Goal: Information Seeking & Learning: Understand process/instructions

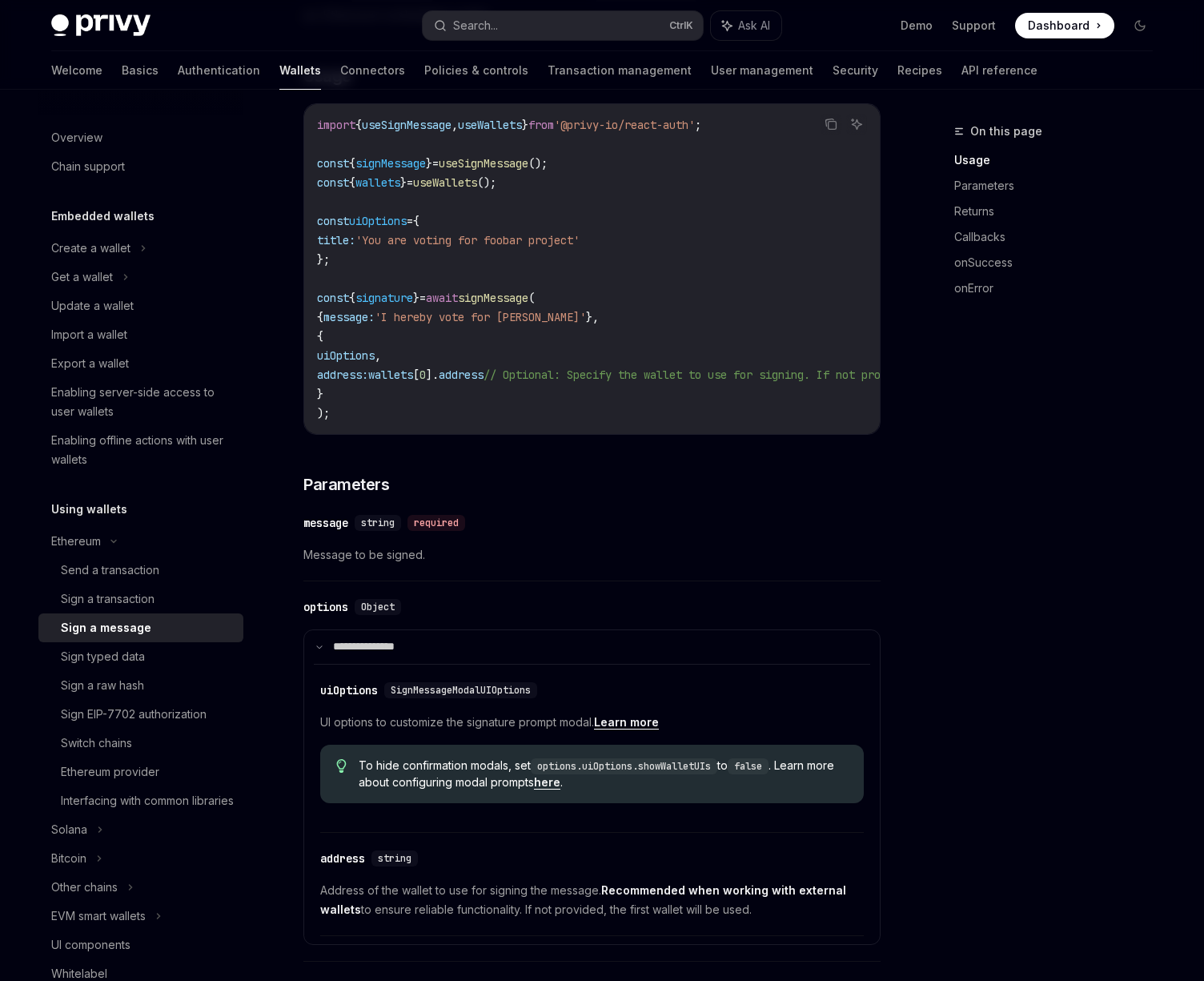
scroll to position [288, 0]
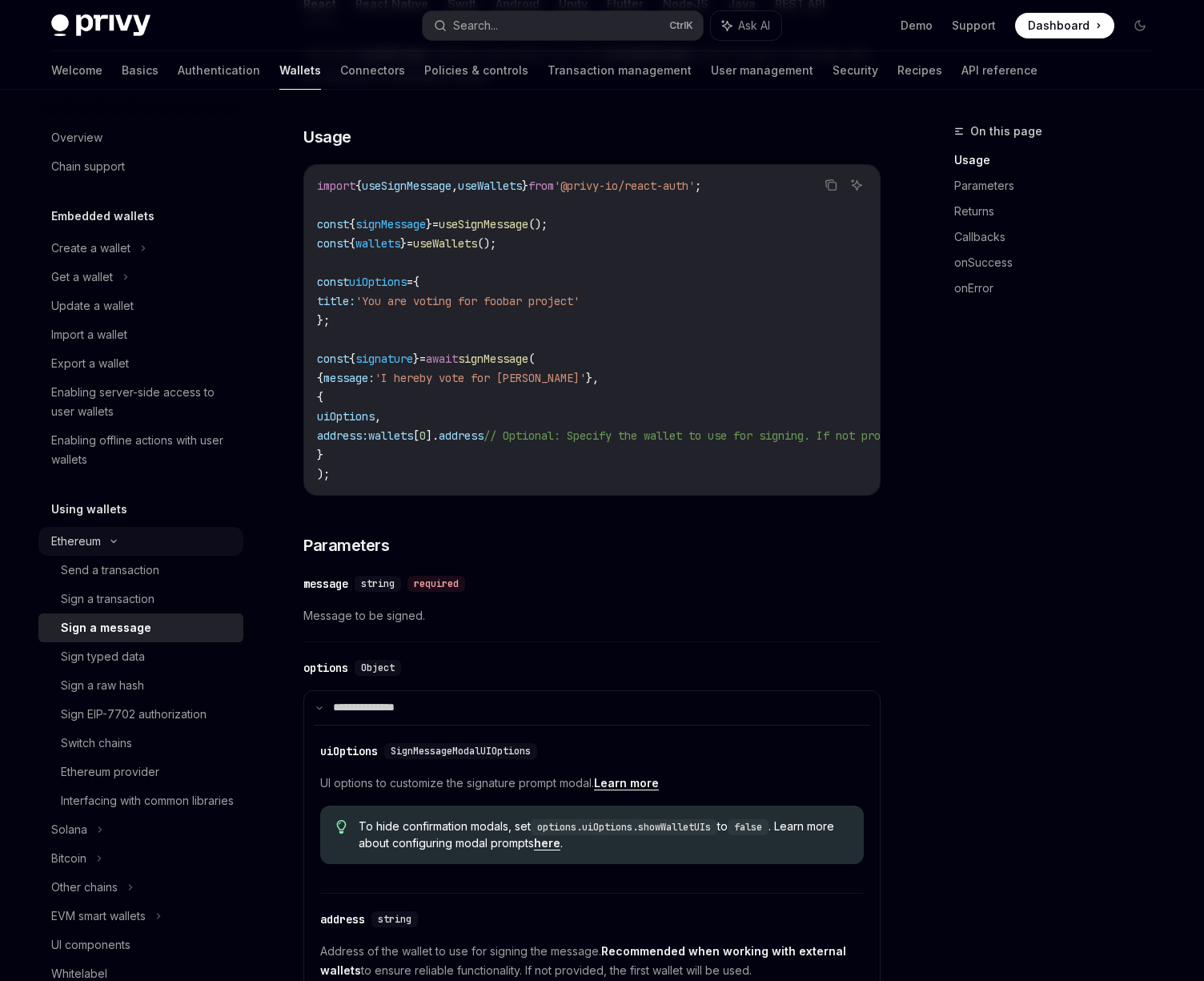
click at [131, 263] on div "Ethereum" at bounding box center [140, 248] width 205 height 29
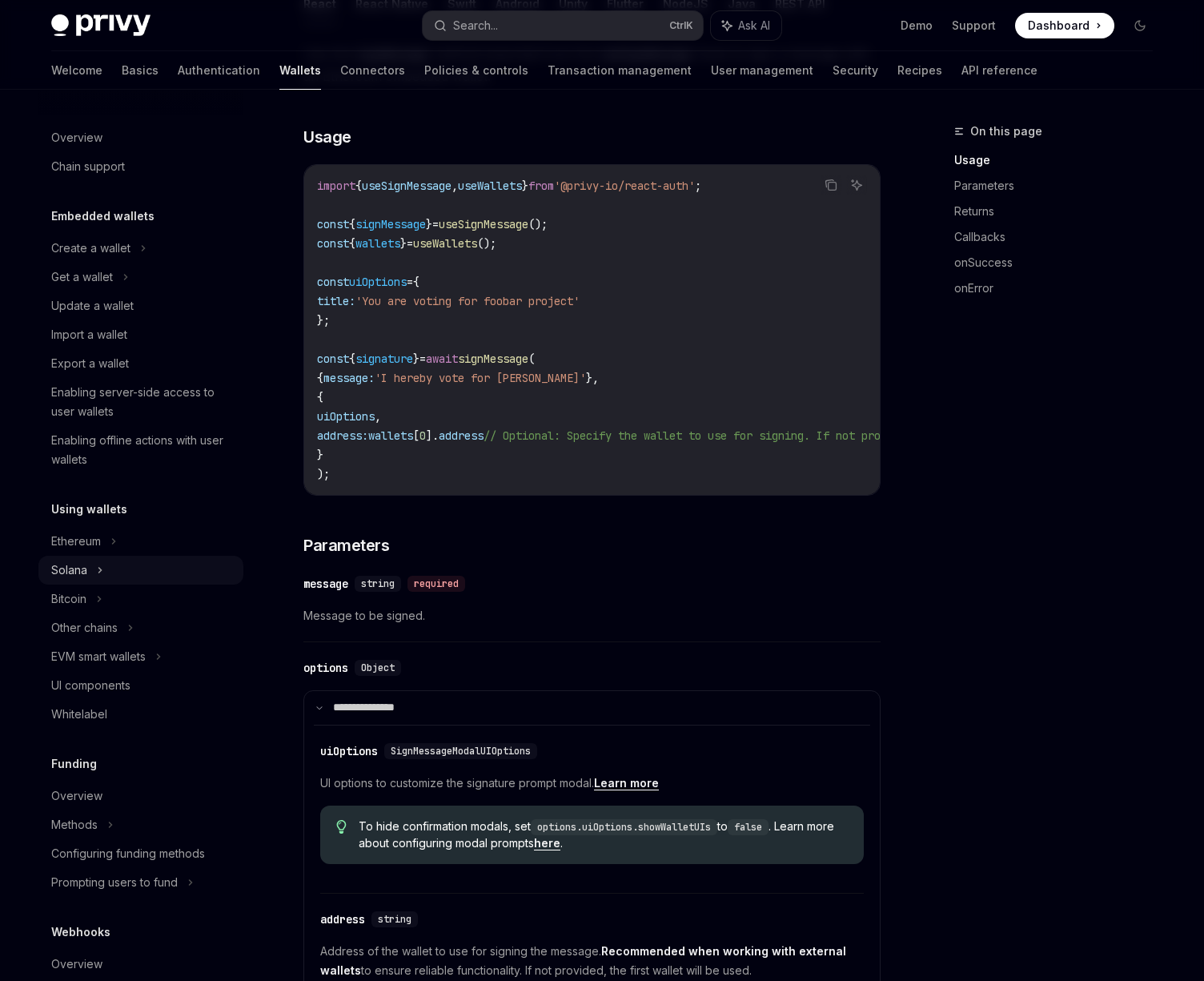
click at [112, 291] on div "Solana" at bounding box center [140, 277] width 205 height 29
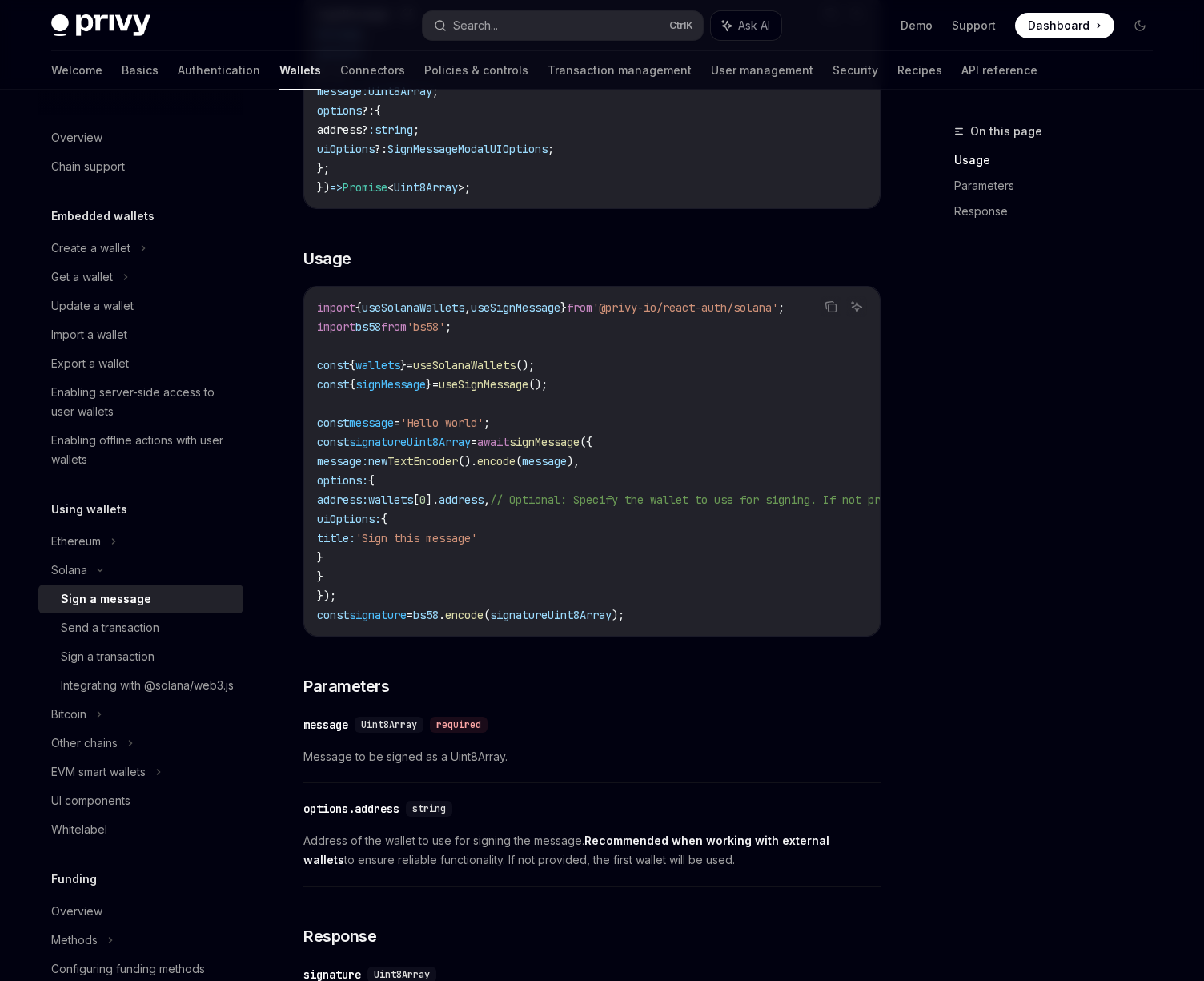
scroll to position [288, 0]
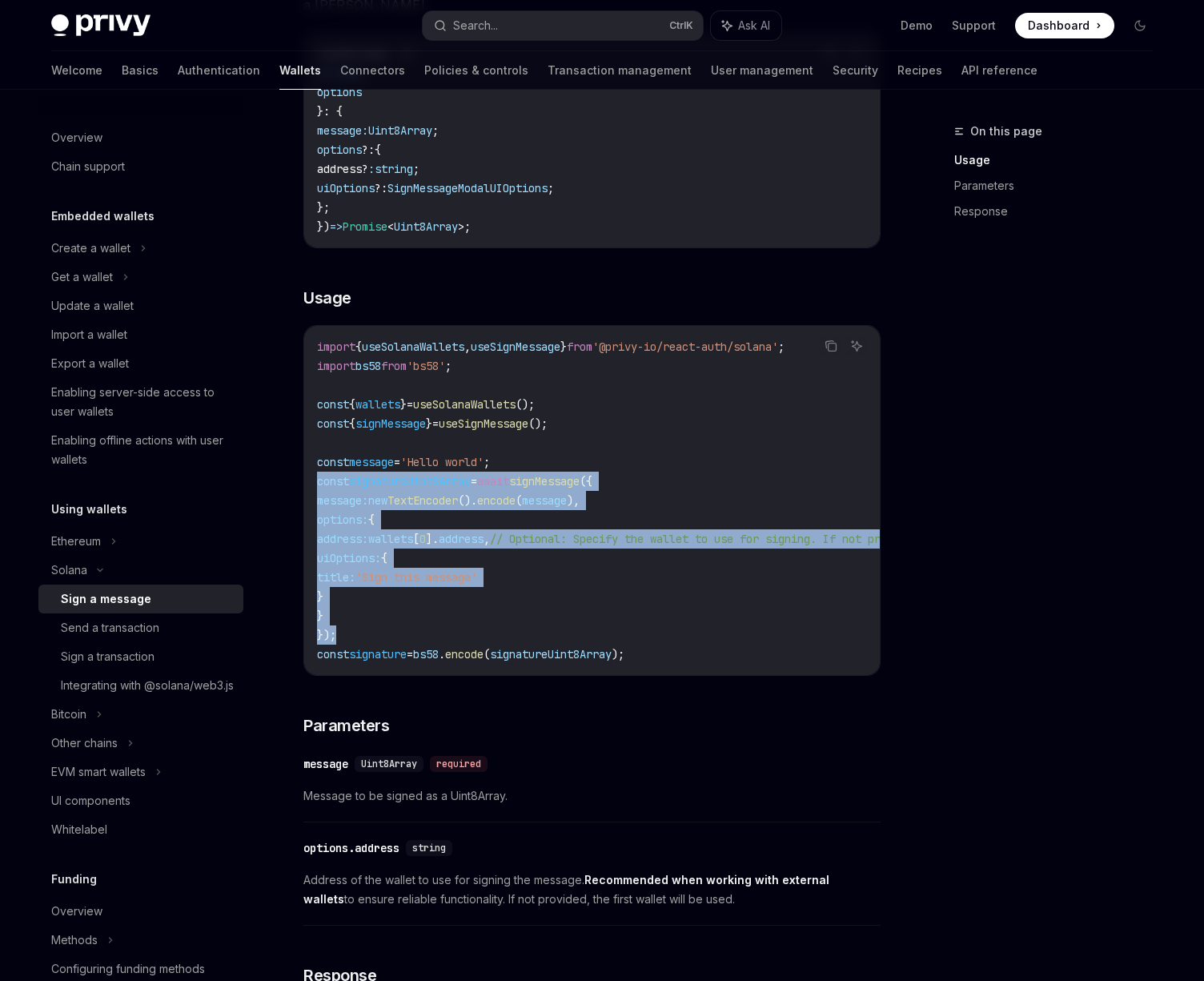
drag, startPoint x: 345, startPoint y: 634, endPoint x: 292, endPoint y: 474, distance: 168.5
click at [292, 474] on div "[PERSON_NAME] Sign a message OpenAI Open in ChatGPT OpenAI Open in ChatGPT Reac…" at bounding box center [441, 575] width 884 height 1485
copy code "const signatureUint8Array = await signMessage ({ message: new TextEncoder (). e…"
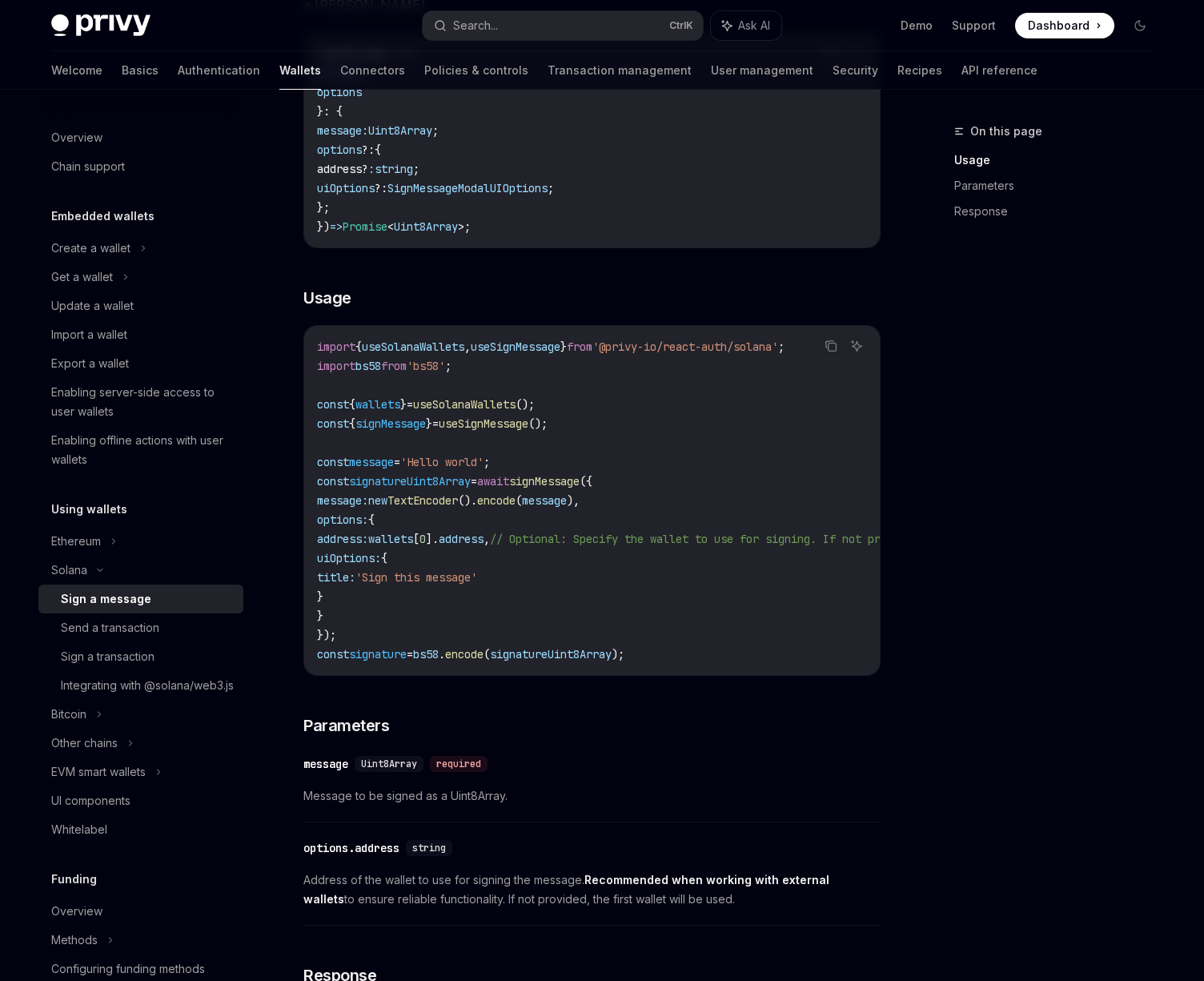
click at [759, 381] on code "import { useSolanaWallets , useSignMessage } from '@privy-io/react-auth/solana'…" at bounding box center [740, 500] width 846 height 327
drag, startPoint x: 316, startPoint y: 343, endPoint x: 776, endPoint y: 348, distance: 460.0
click at [776, 348] on div "import { useSolanaWallets , useSignMessage } from '@privy-io/react-auth/solana'…" at bounding box center [591, 500] width 576 height 350
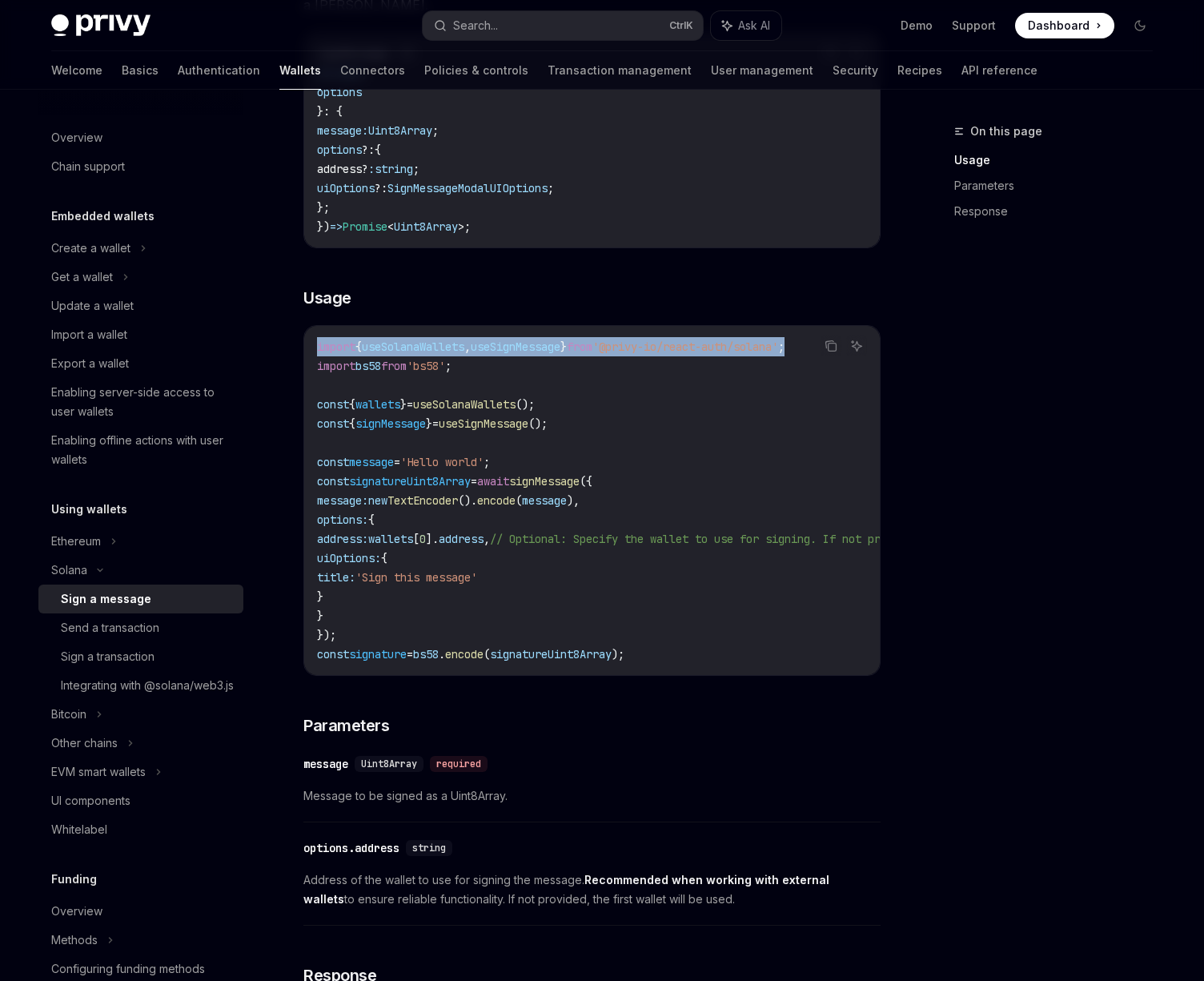
copy span "import { useSolanaWallets , useSignMessage } from '@privy-io/react-auth/solana'…"
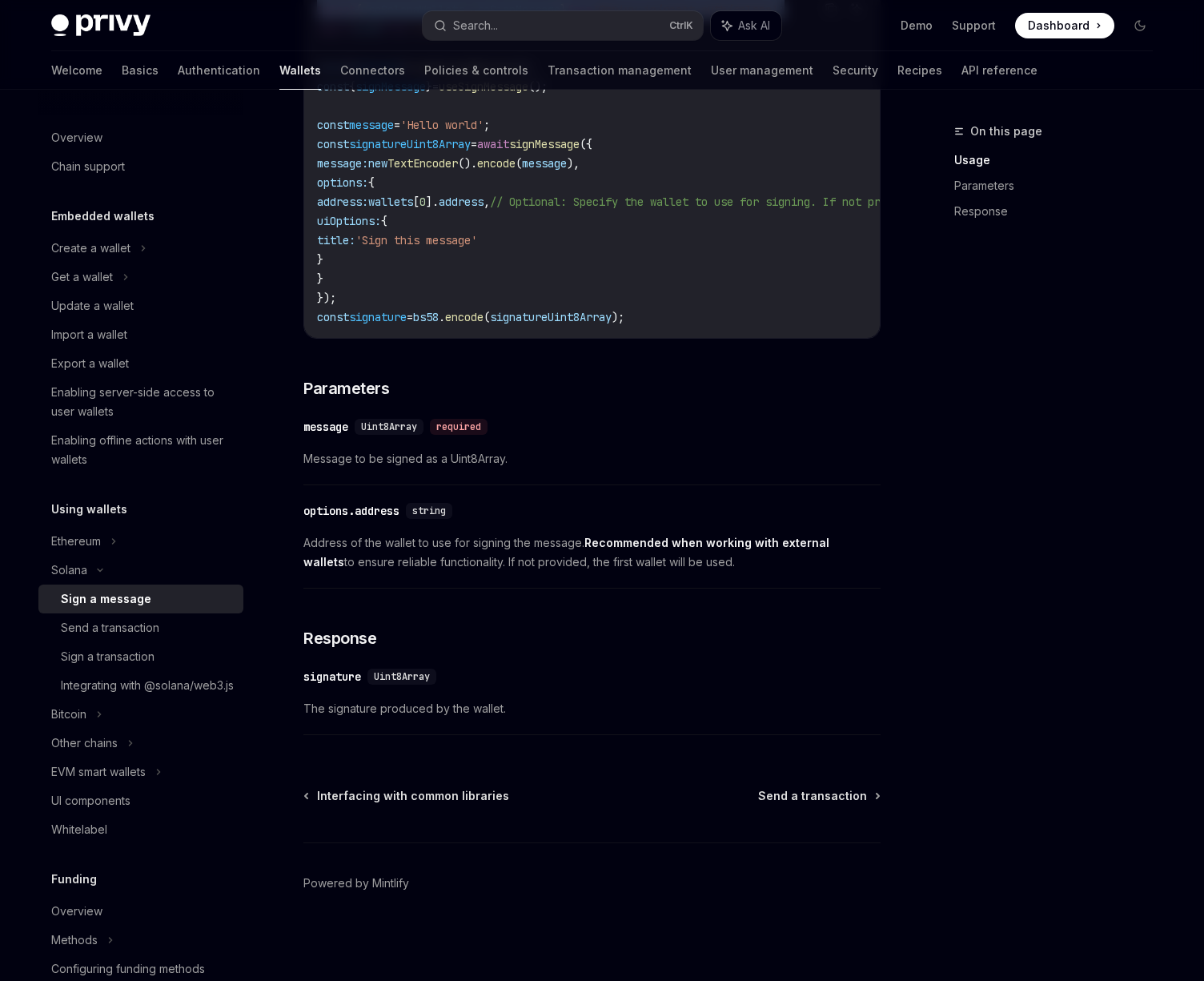
scroll to position [631, 0]
click at [109, 682] on div "Integrating with @solana/web3.js" at bounding box center [148, 685] width 173 height 19
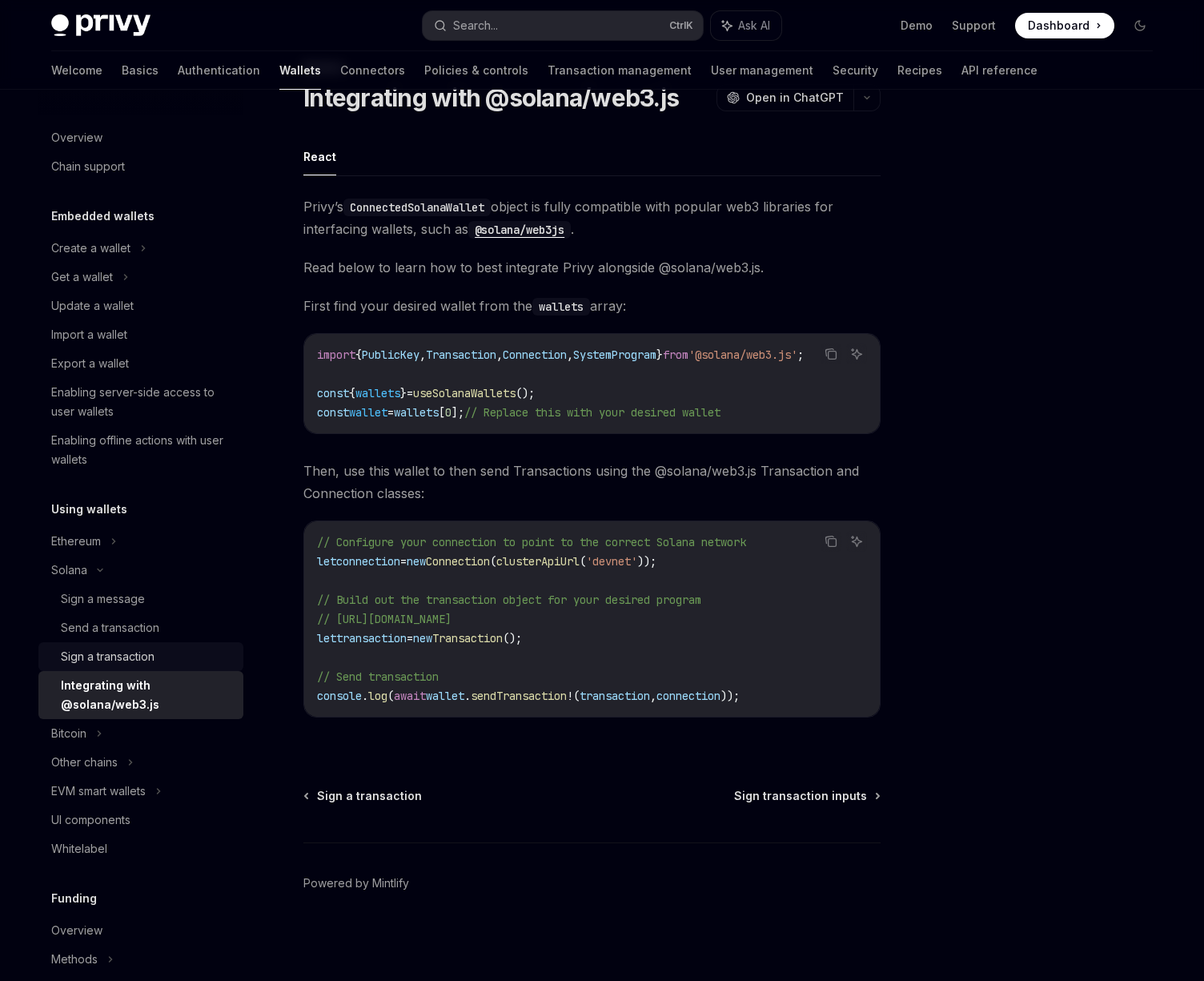
click at [143, 651] on div "Sign a transaction" at bounding box center [108, 656] width 94 height 19
type textarea "*"
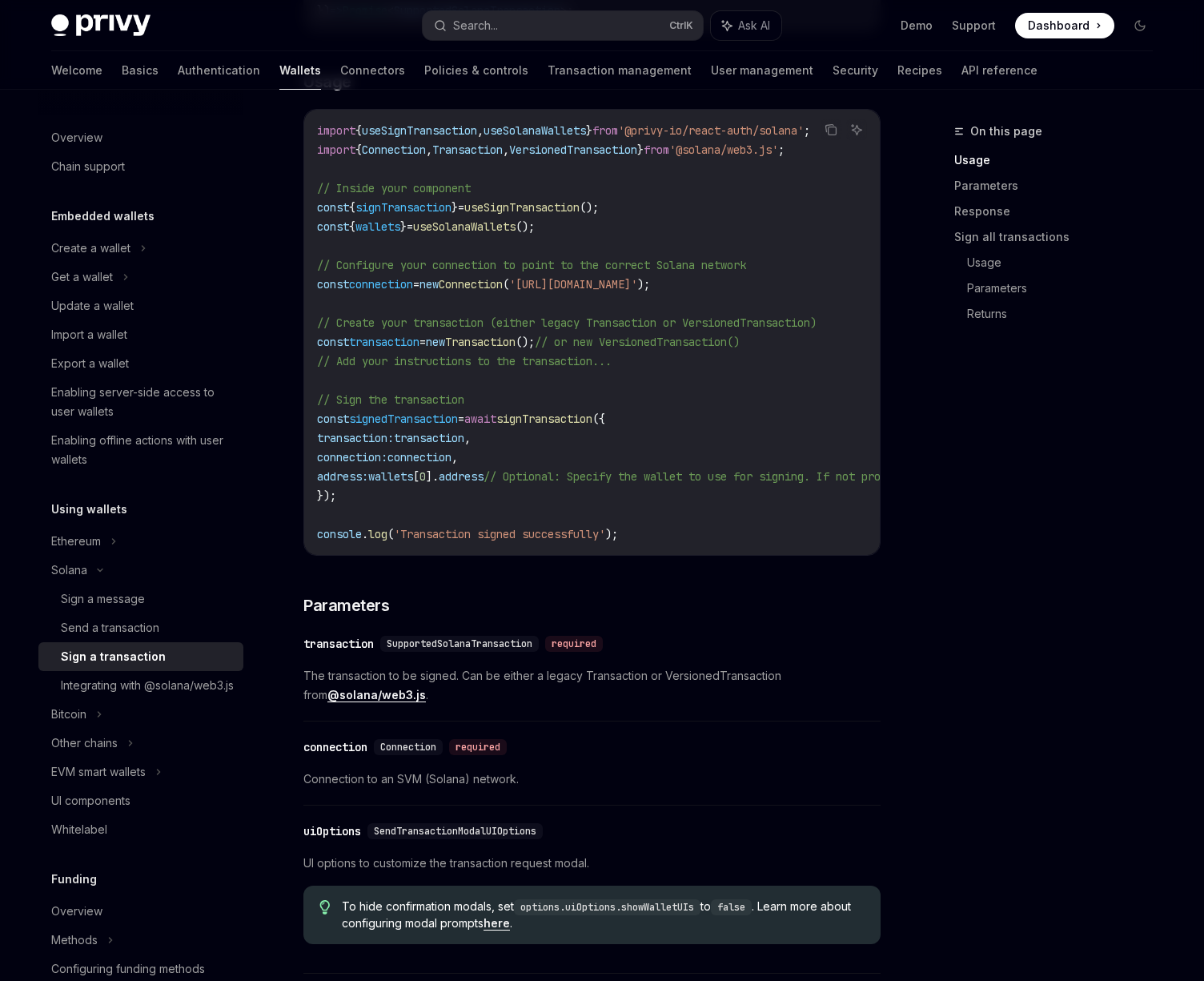
scroll to position [503, 0]
click at [439, 283] on span "new" at bounding box center [429, 283] width 19 height 15
drag, startPoint x: 453, startPoint y: 282, endPoint x: 800, endPoint y: 274, distance: 347.1
click at [800, 274] on code "import { useSignTransaction , useSolanaWallets } from '@privy-io/react-auth/sol…" at bounding box center [737, 330] width 839 height 423
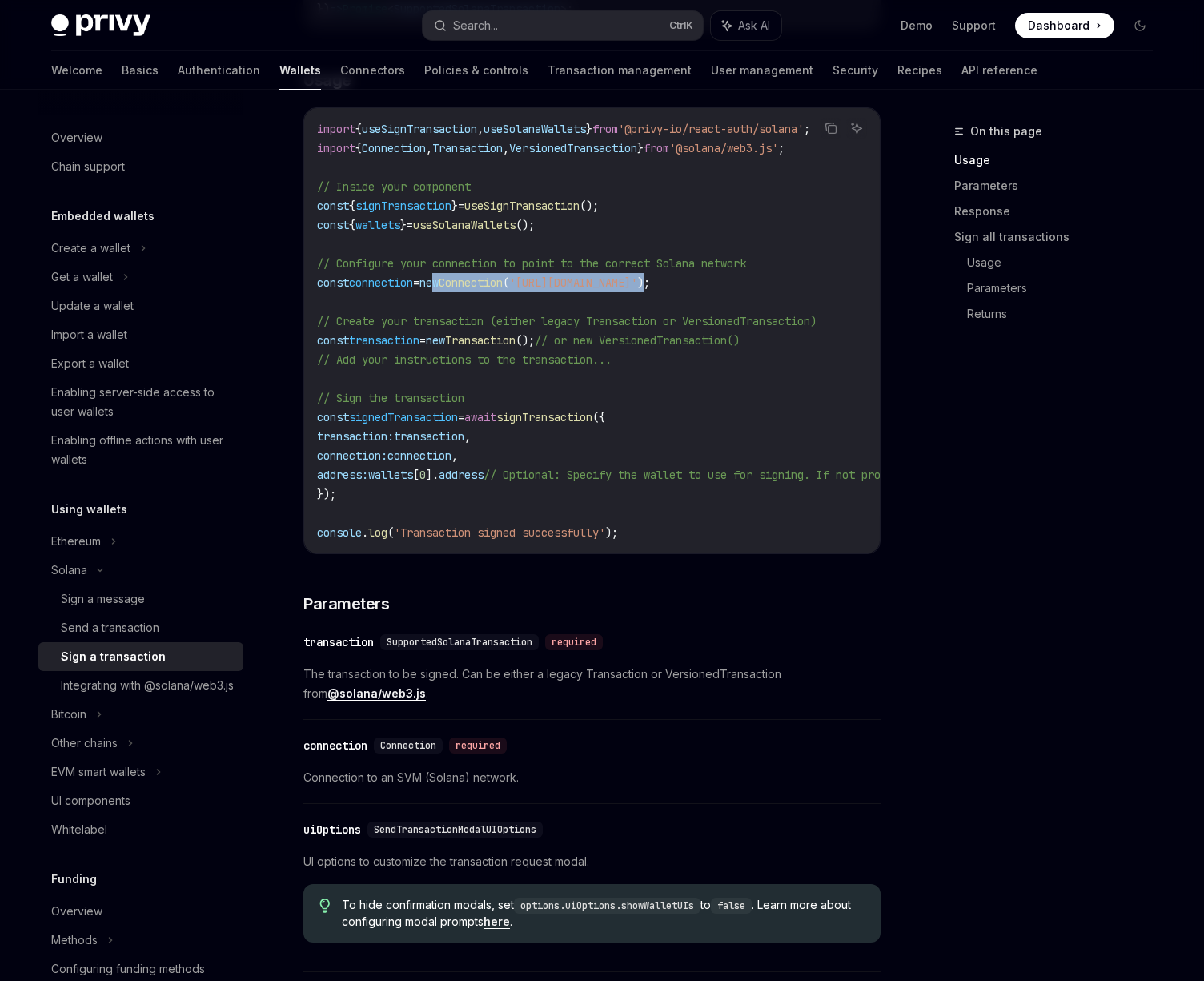
copy span "ew Connection ( '[URL][DOMAIN_NAME]' )"
drag, startPoint x: 444, startPoint y: 283, endPoint x: 801, endPoint y: 277, distance: 357.1
click at [650, 277] on span "const connection = new Connection ( '[URL][DOMAIN_NAME]' );" at bounding box center [483, 283] width 333 height 15
copy span "new Connection ( '[URL][DOMAIN_NAME]' )"
